Goal: Find specific page/section: Find specific page/section

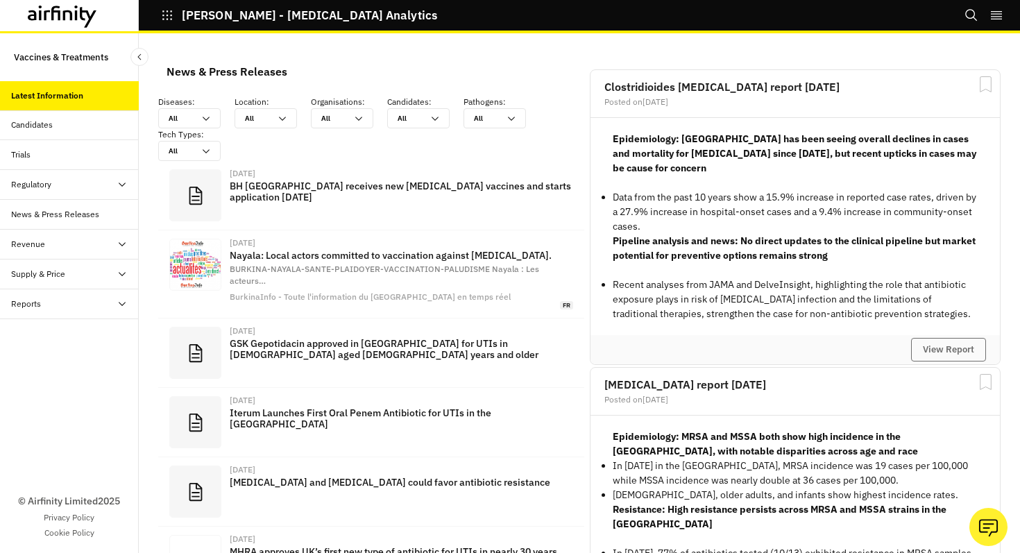
scroll to position [957, 416]
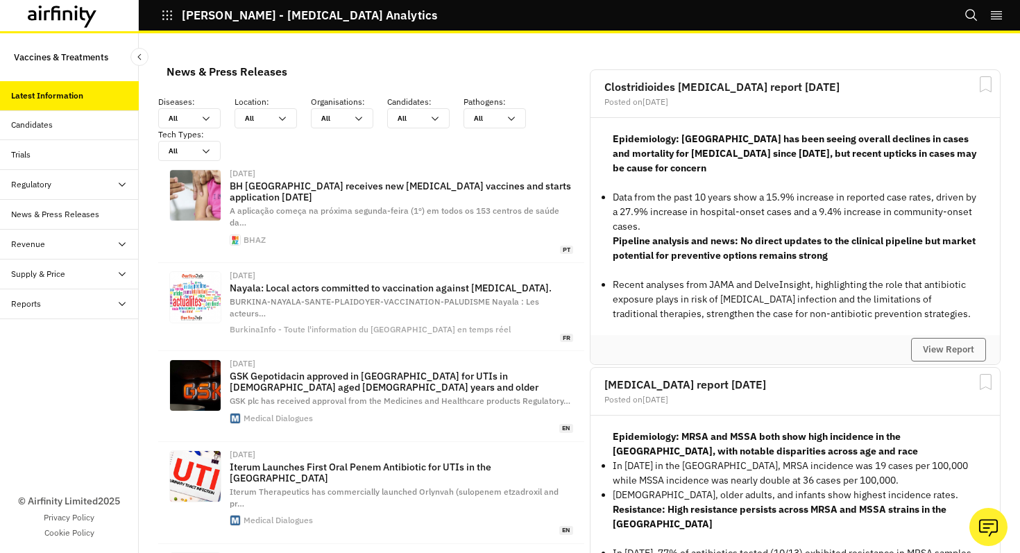
click at [49, 249] on div "Revenue" at bounding box center [75, 244] width 128 height 12
click at [63, 283] on div "Table" at bounding box center [69, 275] width 139 height 30
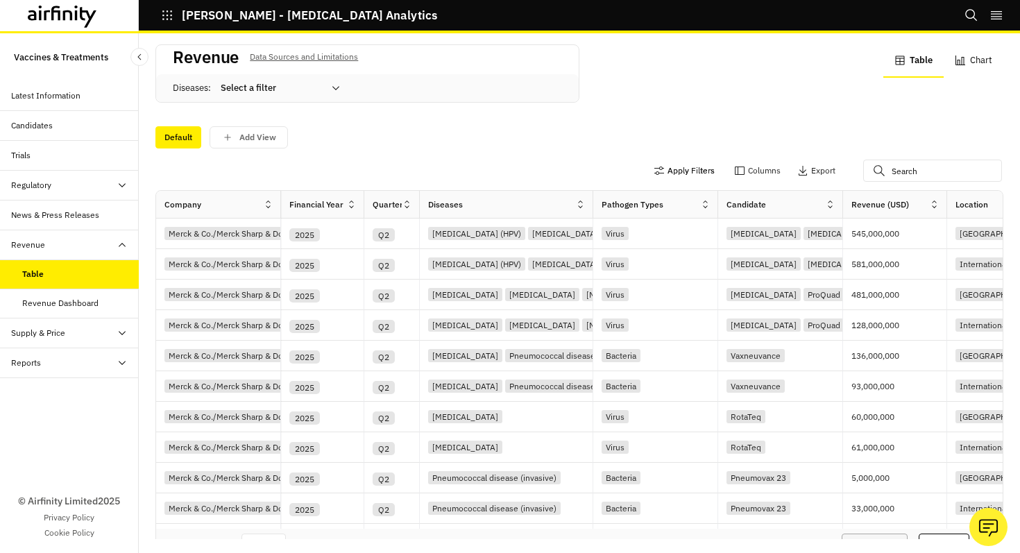
click at [700, 167] on button "Apply Filters" at bounding box center [684, 171] width 61 height 22
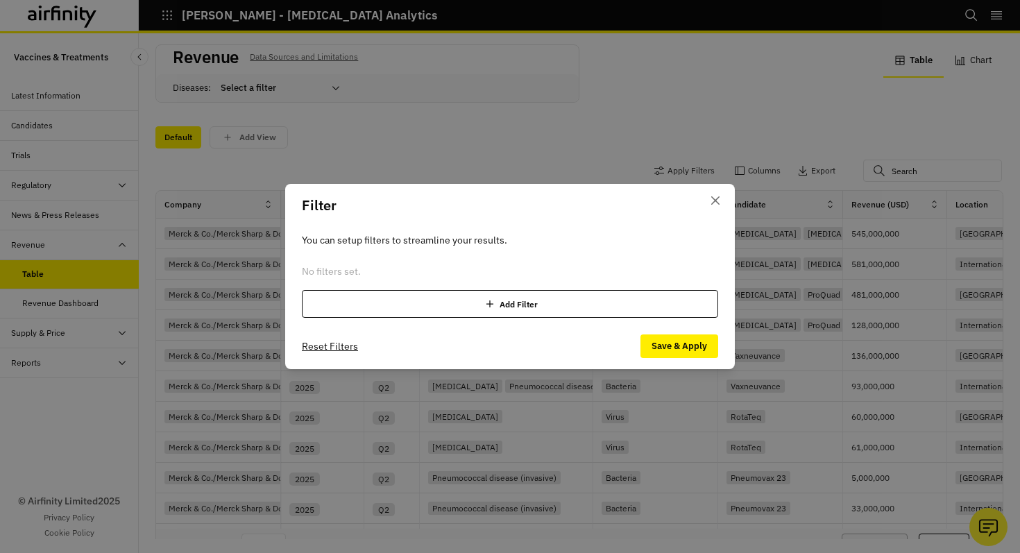
click at [458, 300] on div "Add Filter" at bounding box center [510, 304] width 416 height 28
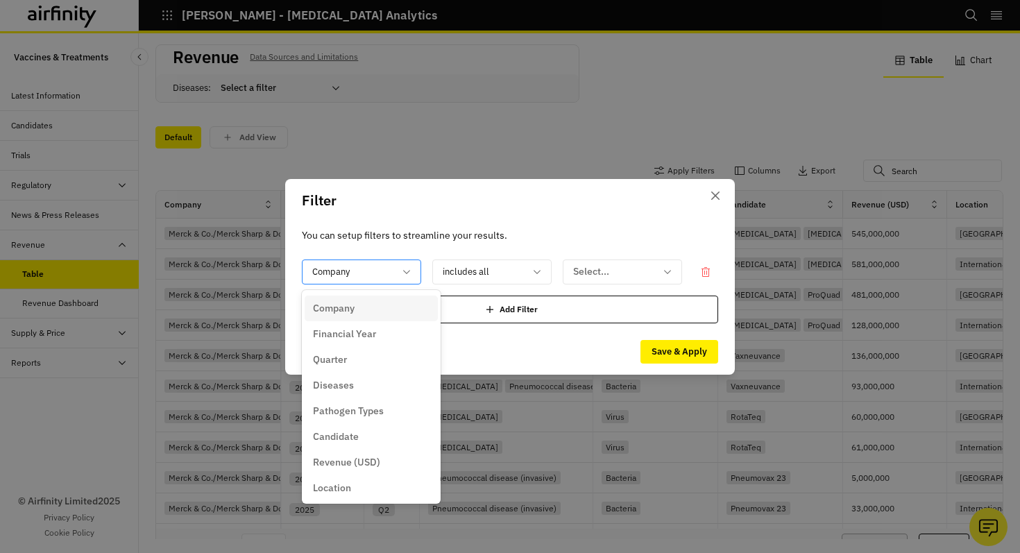
click at [396, 266] on div "Company" at bounding box center [352, 271] width 99 height 23
click at [389, 332] on div "Financial Year" at bounding box center [371, 334] width 117 height 15
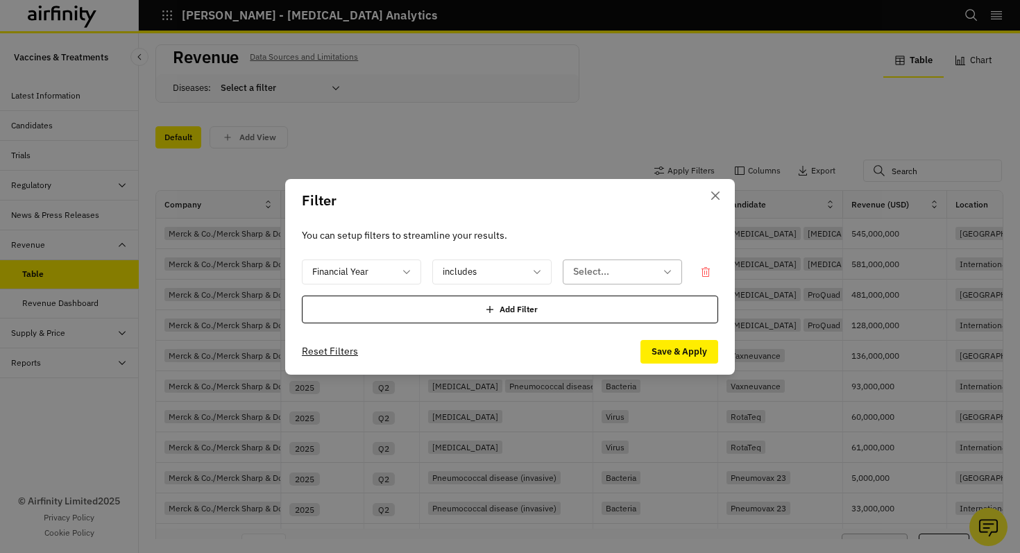
click at [600, 278] on div at bounding box center [614, 271] width 82 height 17
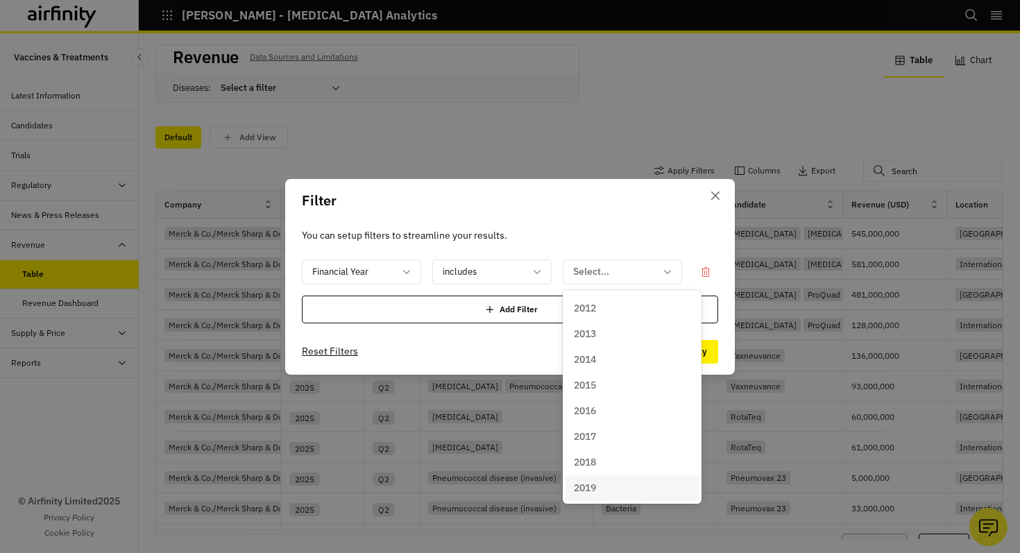
scroll to position [157, 0]
click at [605, 449] on div "2024" at bounding box center [632, 460] width 133 height 26
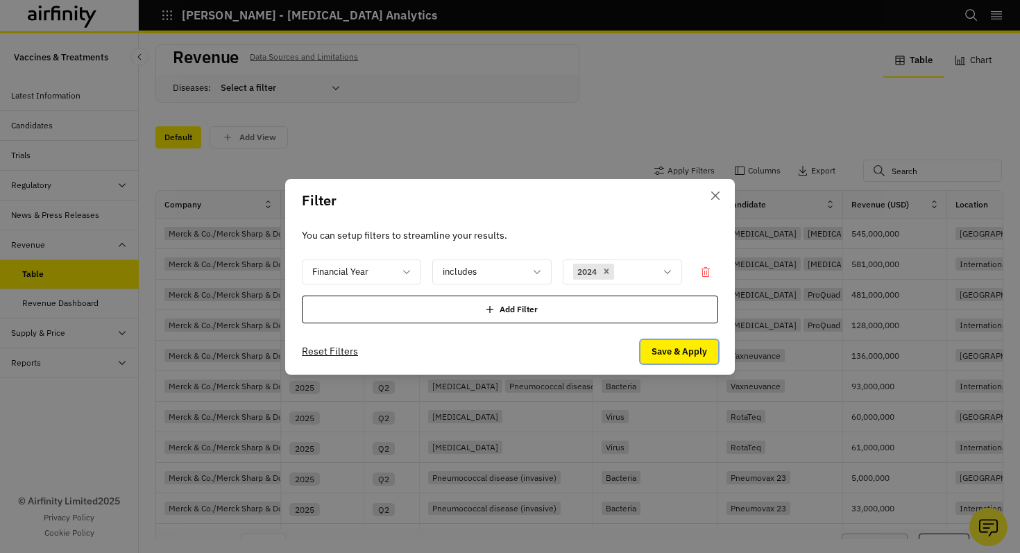
click at [668, 352] on button "Save & Apply" at bounding box center [679, 352] width 78 height 24
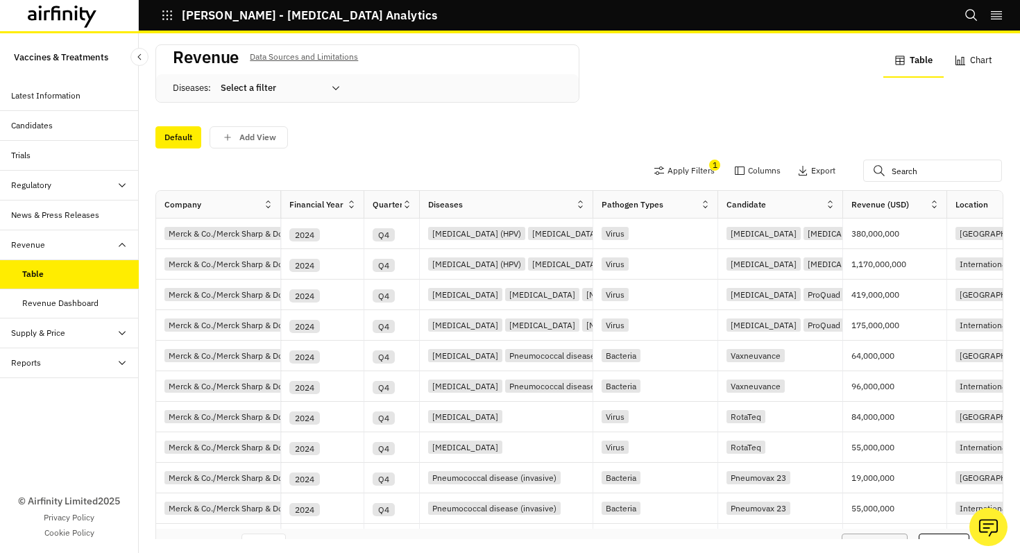
click at [926, 196] on div "Revenue (USD)" at bounding box center [886, 204] width 86 height 17
click at [933, 202] on icon at bounding box center [934, 204] width 10 height 10
click at [911, 290] on div "Sort Descending" at bounding box center [875, 298] width 142 height 31
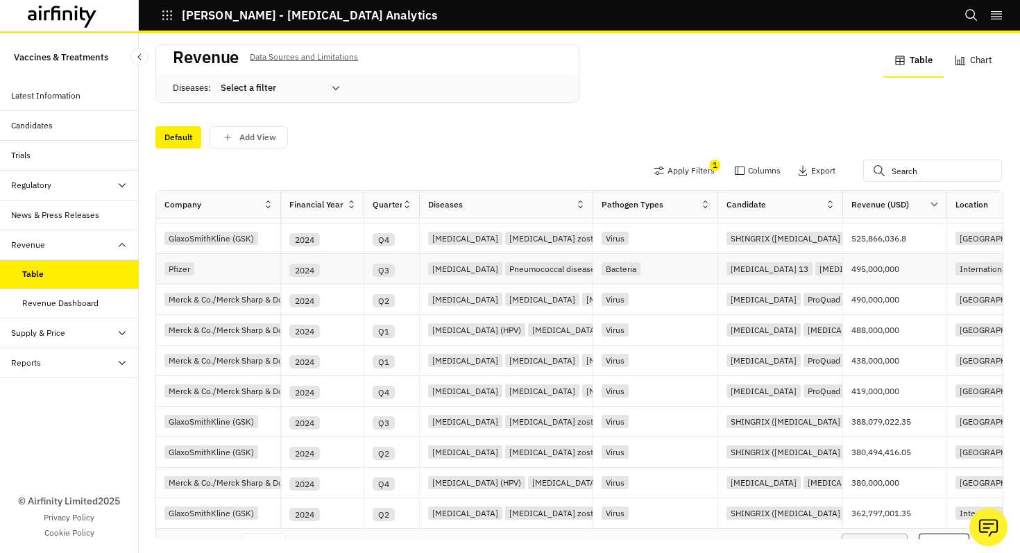
scroll to position [36, 0]
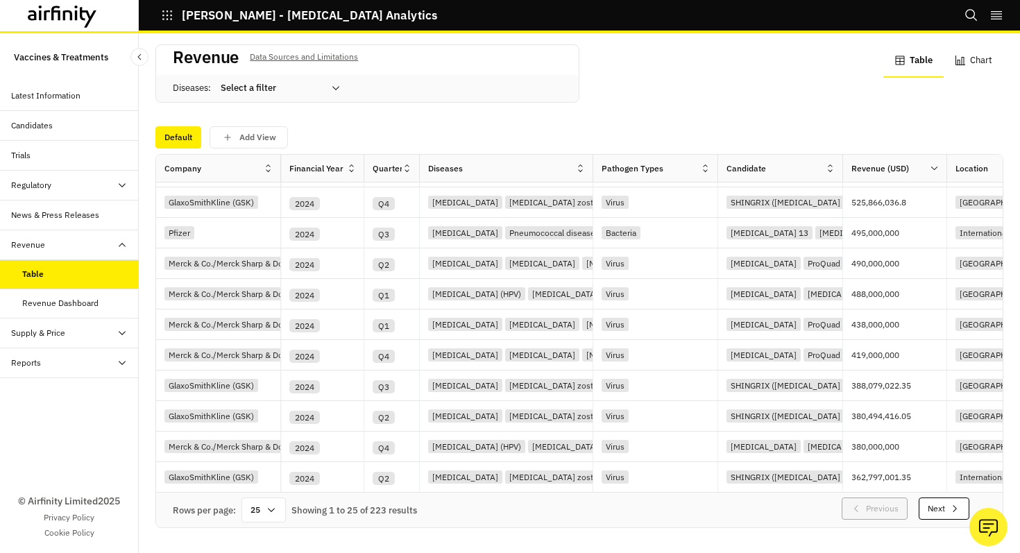
click at [953, 511] on icon "button" at bounding box center [955, 508] width 4 height 7
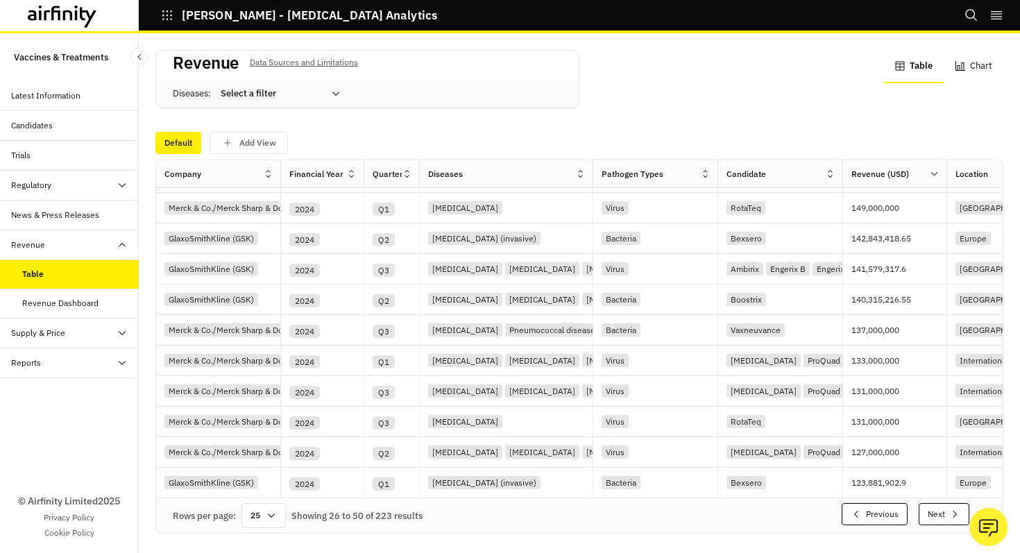
click at [933, 505] on button "Next" at bounding box center [944, 514] width 51 height 22
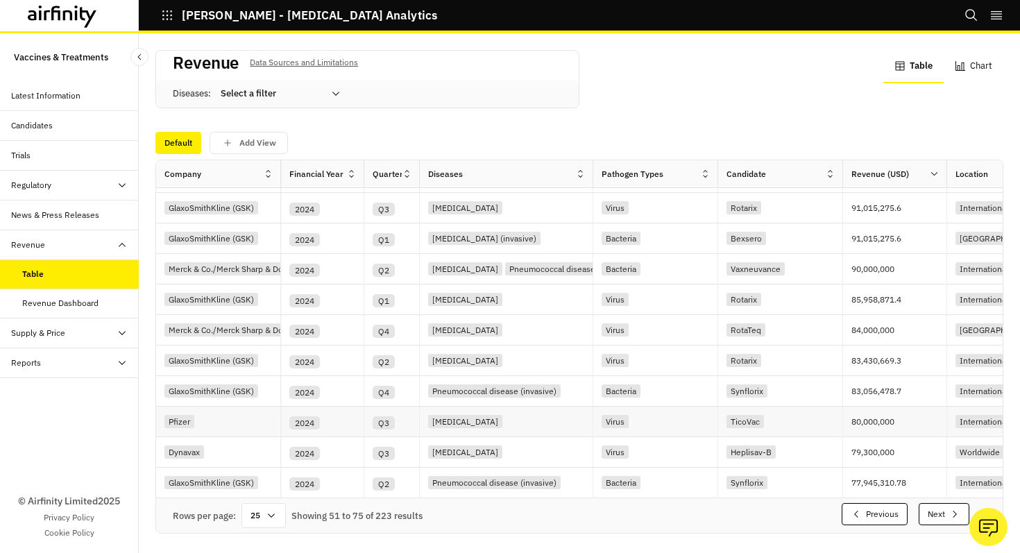
scroll to position [6, 0]
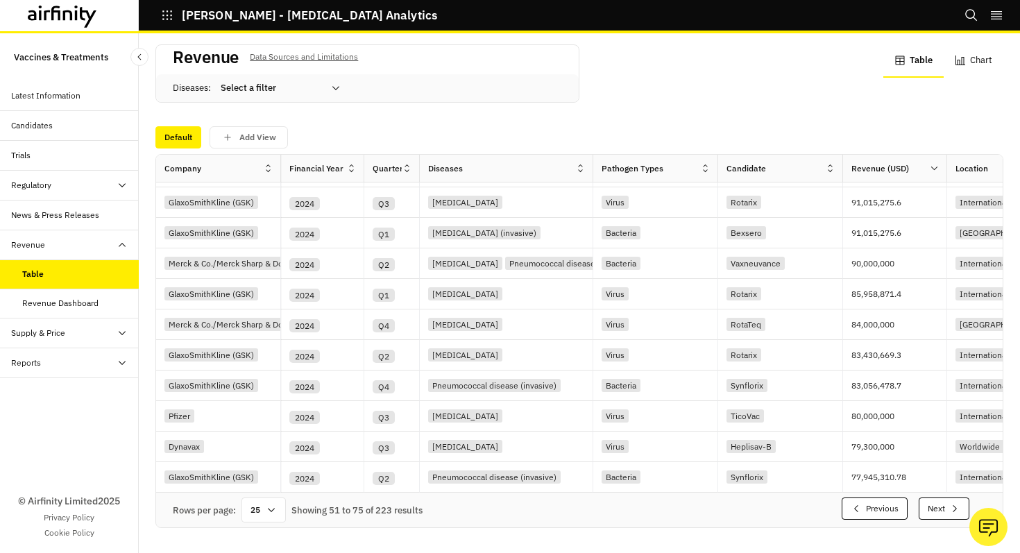
click at [948, 505] on button "Next" at bounding box center [944, 509] width 51 height 22
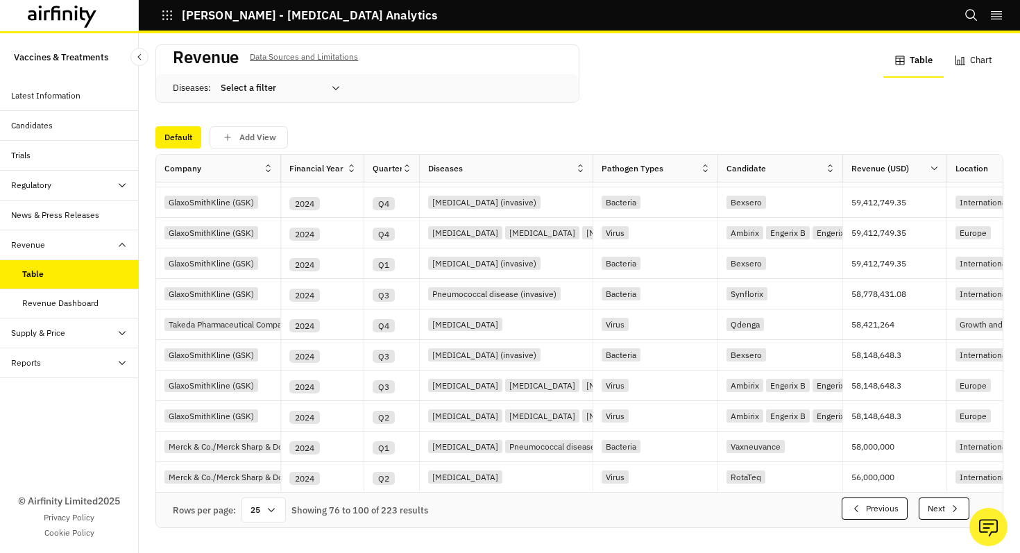
click at [948, 505] on button "Next" at bounding box center [944, 509] width 51 height 22
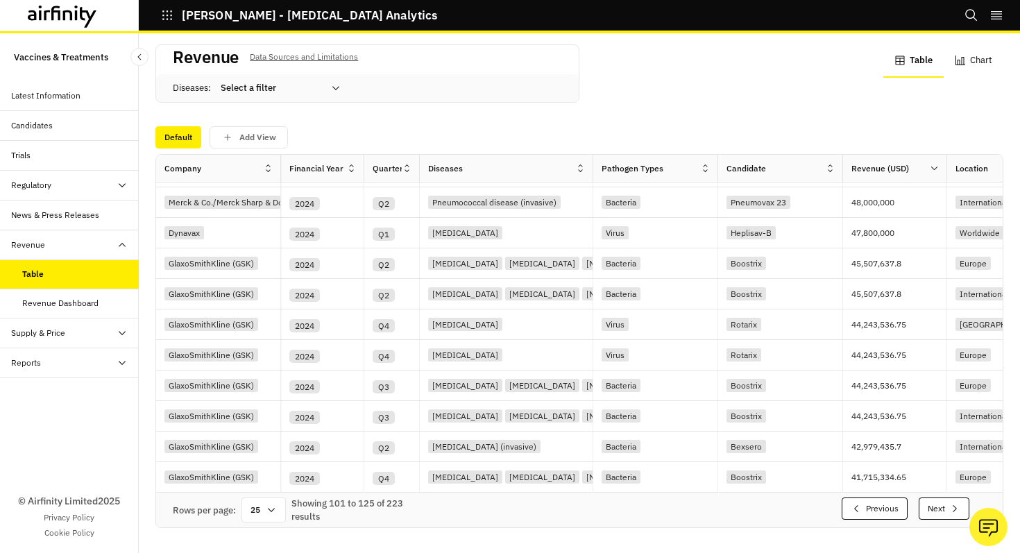
click at [948, 505] on button "Next" at bounding box center [944, 509] width 51 height 22
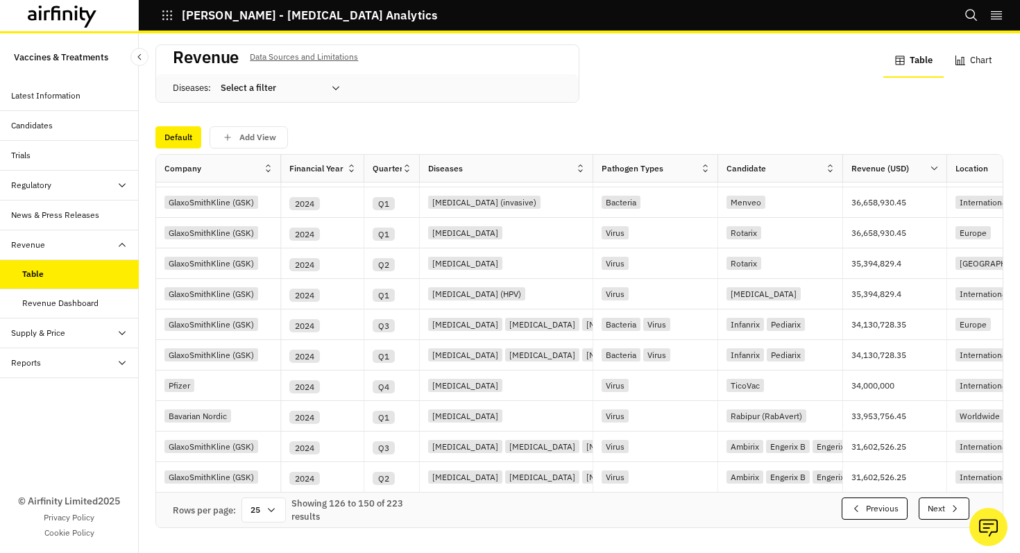
click at [948, 505] on button "Next" at bounding box center [944, 509] width 51 height 22
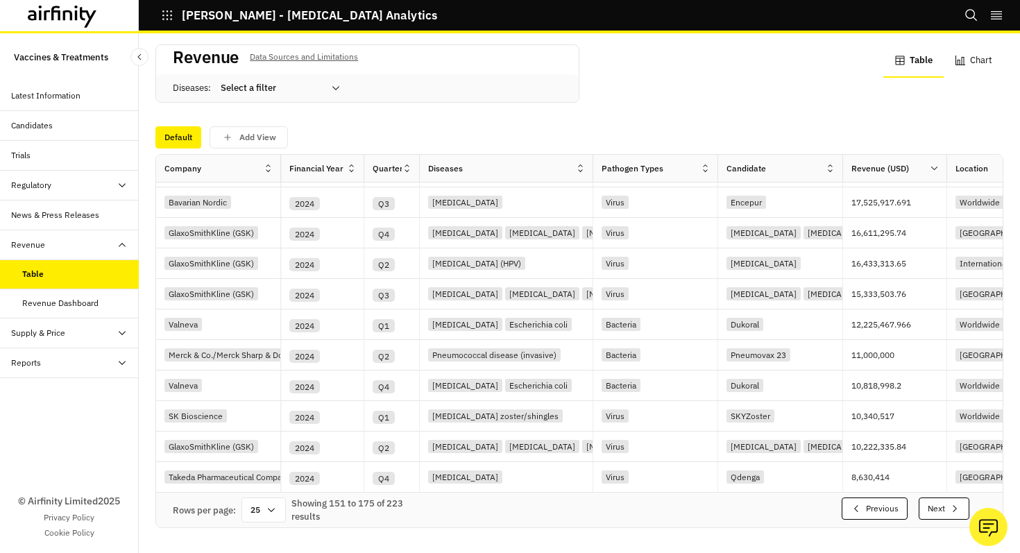
click at [948, 505] on button "Next" at bounding box center [944, 509] width 51 height 22
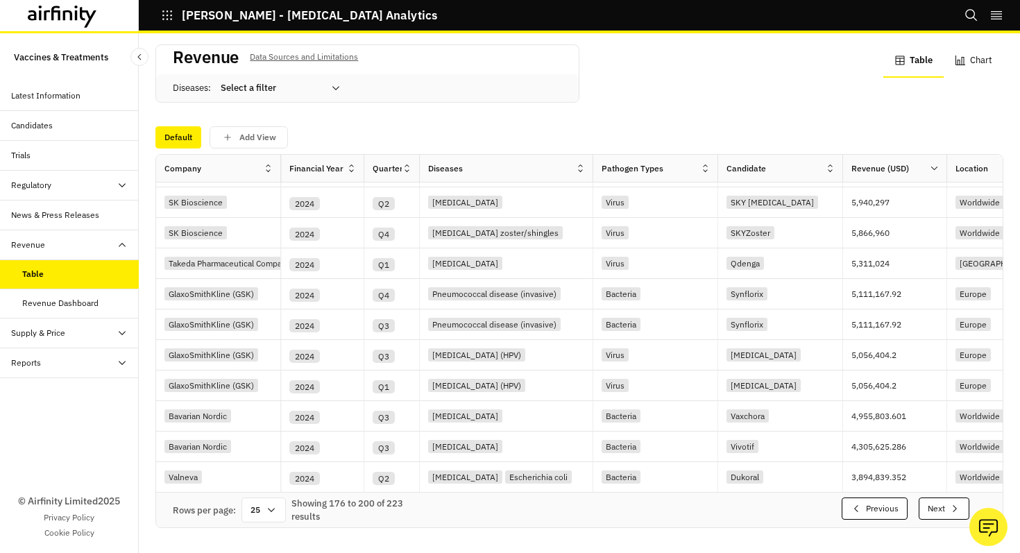
click at [948, 505] on button "Next" at bounding box center [944, 509] width 51 height 22
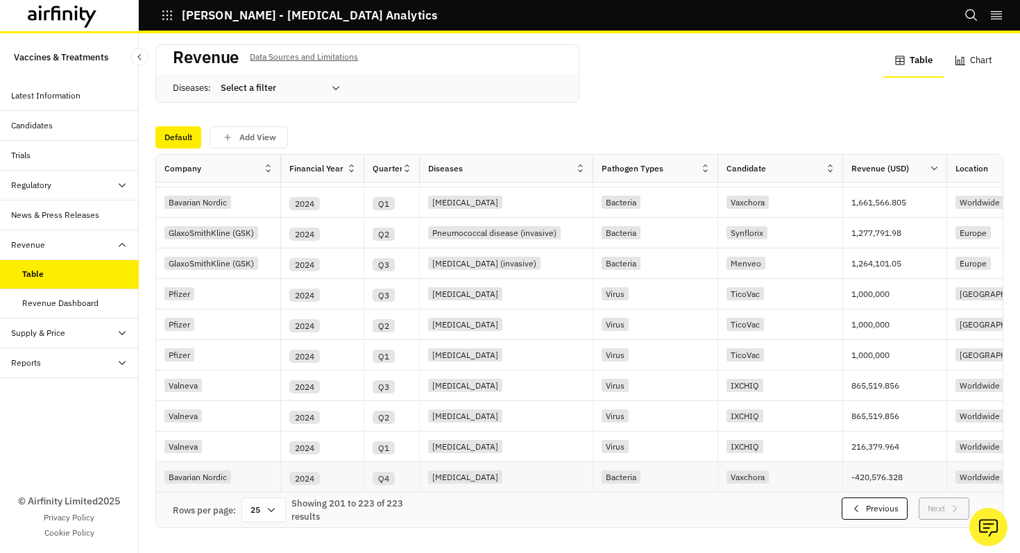
scroll to position [0, 0]
